Goal: Use online tool/utility

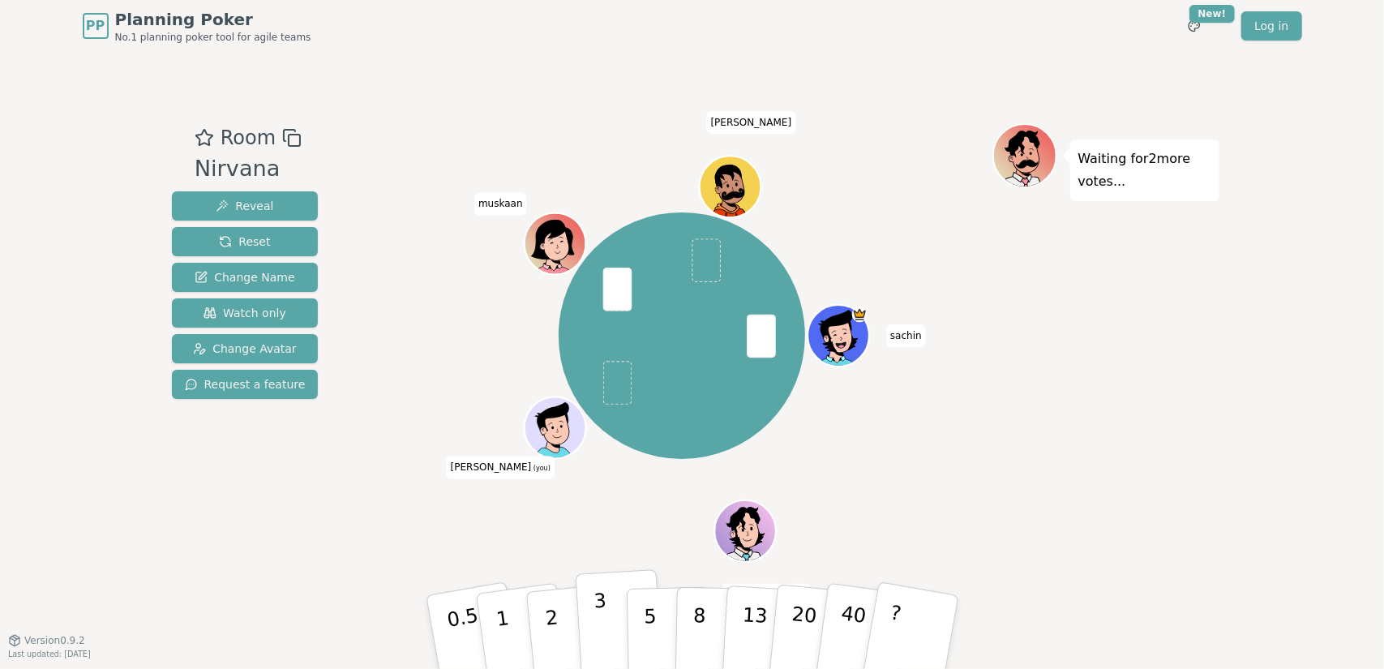
click at [599, 630] on p "3" at bounding box center [602, 634] width 18 height 88
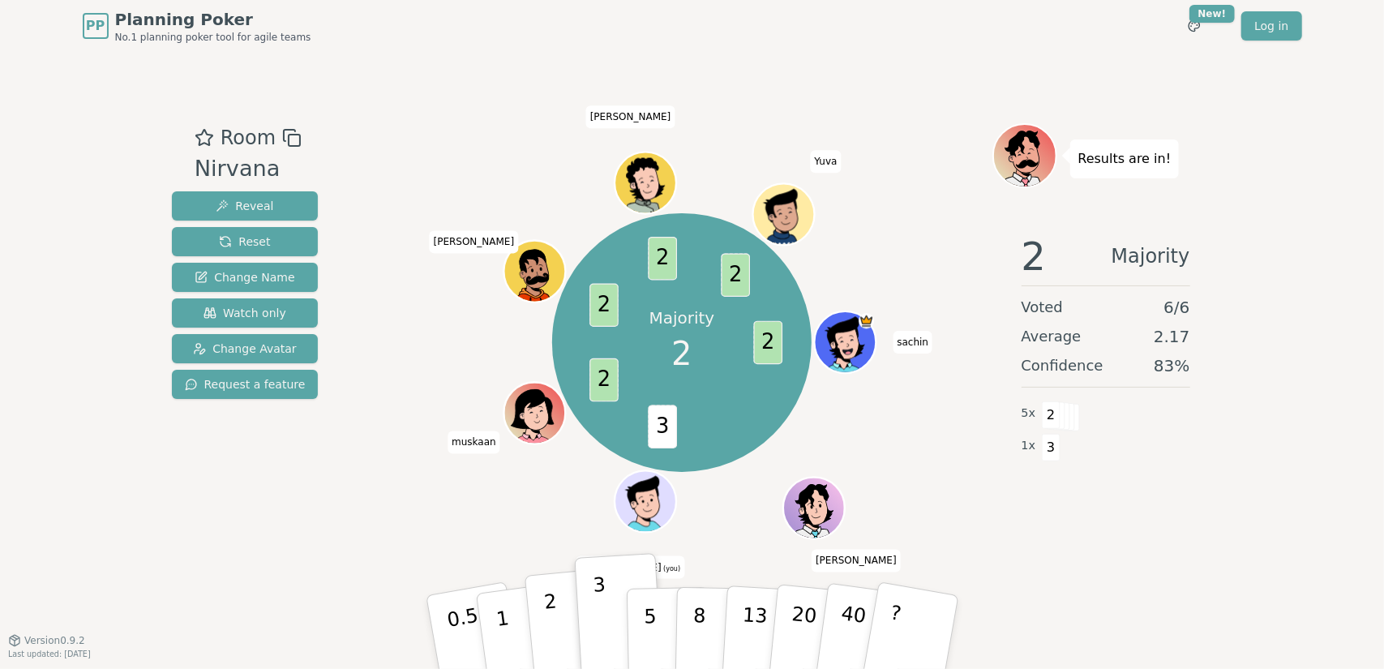
click at [550, 641] on p "2" at bounding box center [553, 634] width 21 height 88
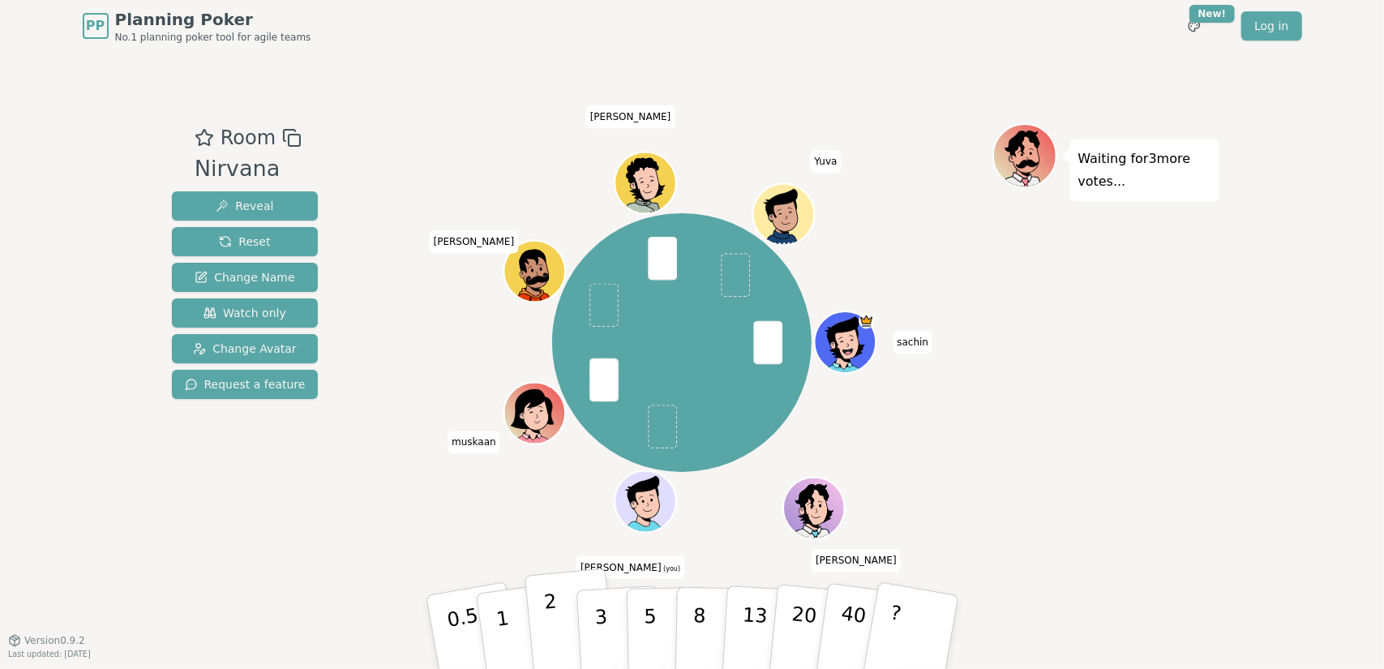
click at [549, 616] on p "2" at bounding box center [553, 634] width 21 height 88
click at [507, 616] on button "1" at bounding box center [522, 632] width 97 height 131
click at [550, 637] on p "2" at bounding box center [553, 634] width 21 height 88
click at [512, 637] on button "1" at bounding box center [522, 632] width 97 height 131
click at [500, 622] on p "1" at bounding box center [504, 634] width 24 height 88
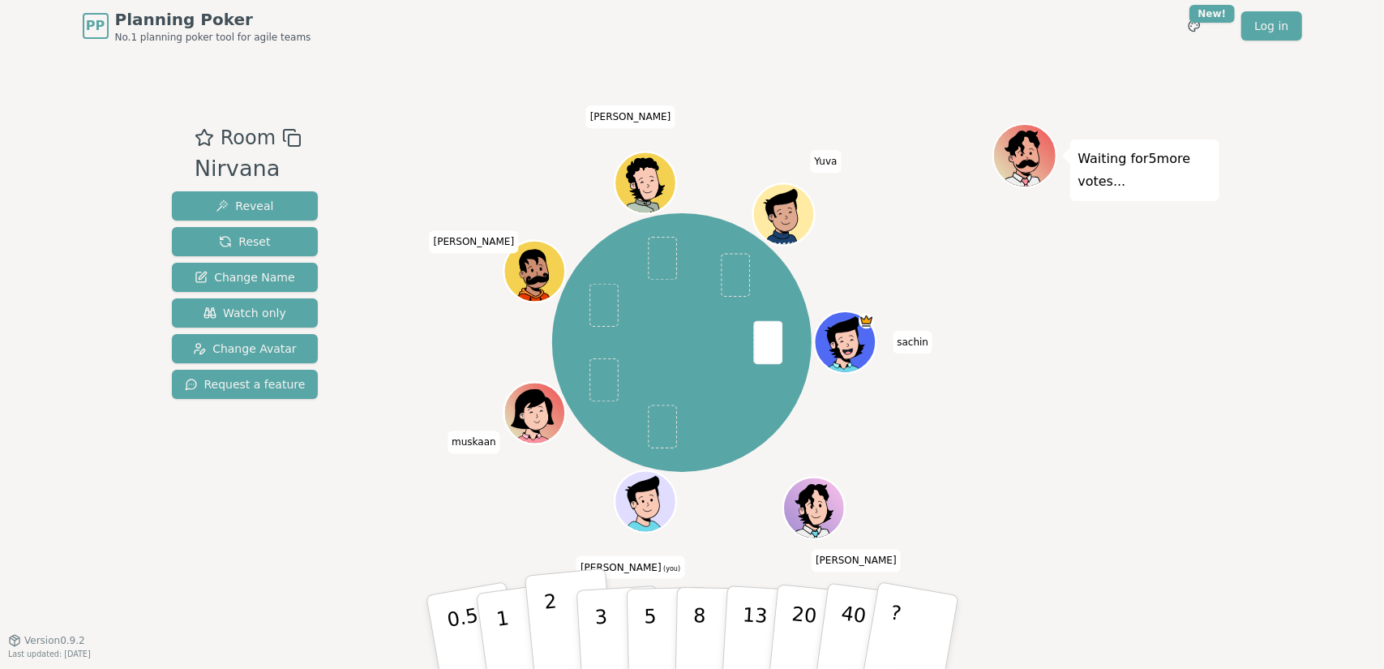
click at [551, 617] on p "2" at bounding box center [553, 634] width 21 height 88
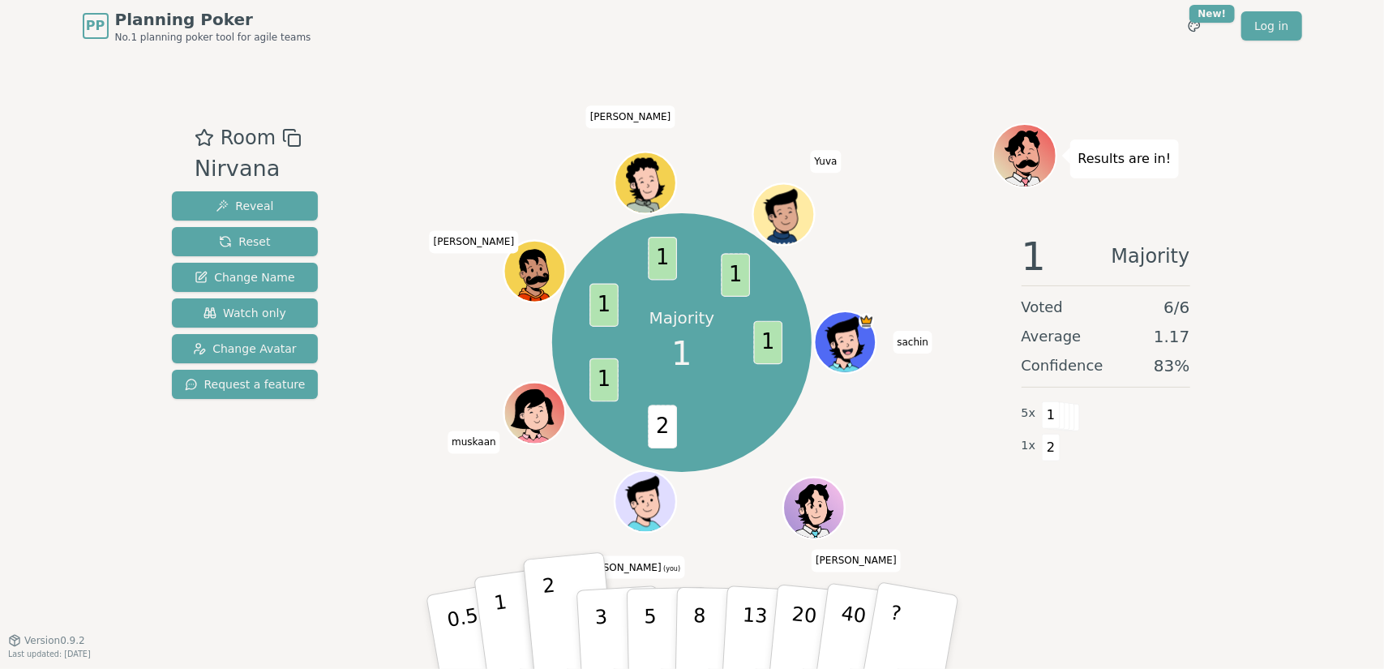
click at [504, 639] on p "1" at bounding box center [504, 634] width 24 height 88
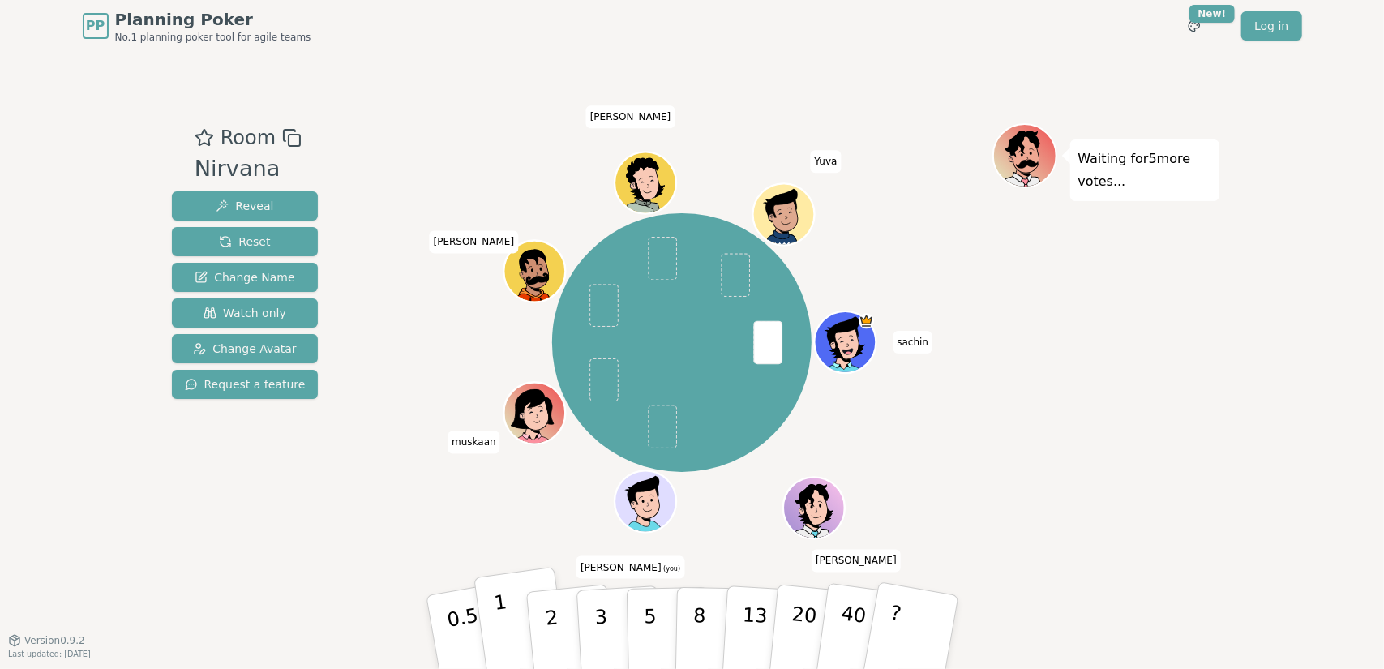
click at [504, 630] on p "1" at bounding box center [504, 634] width 24 height 88
